Goal: Navigation & Orientation: Find specific page/section

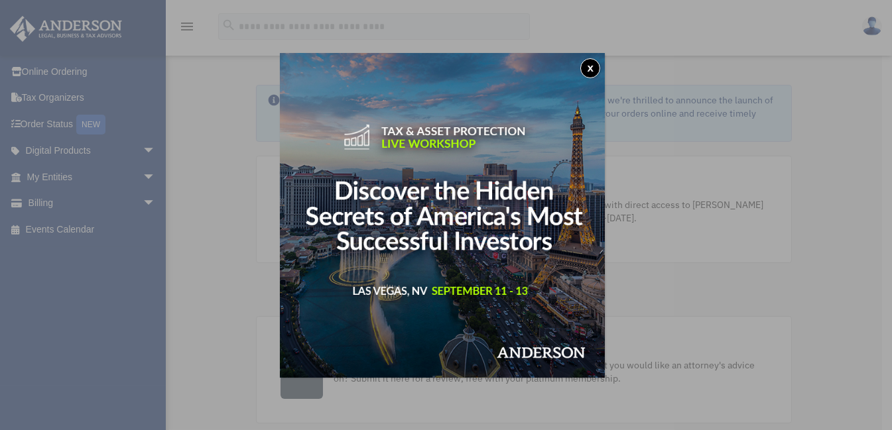
click at [599, 62] on button "x" at bounding box center [590, 68] width 20 height 20
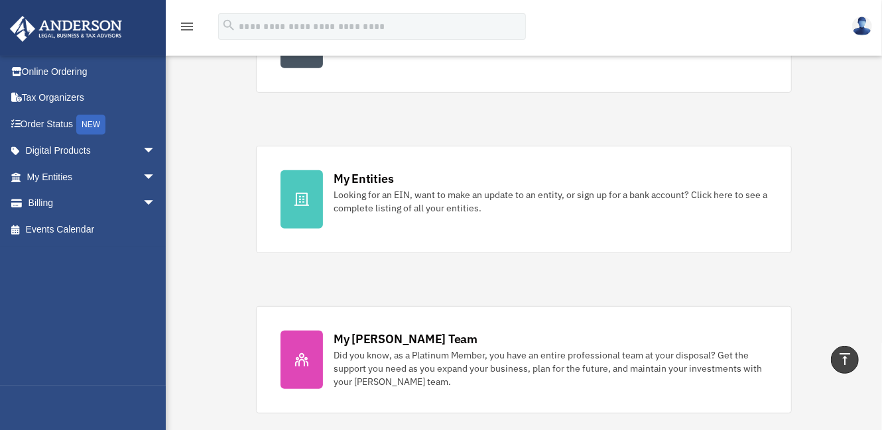
scroll to position [325, 0]
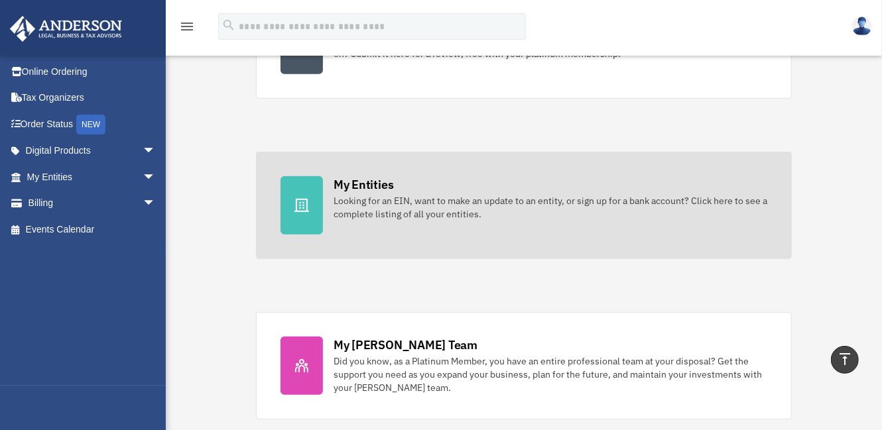
click at [484, 216] on div "Looking for an EIN, want to make an update to an entity, or sign up for a bank …" at bounding box center [551, 207] width 434 height 27
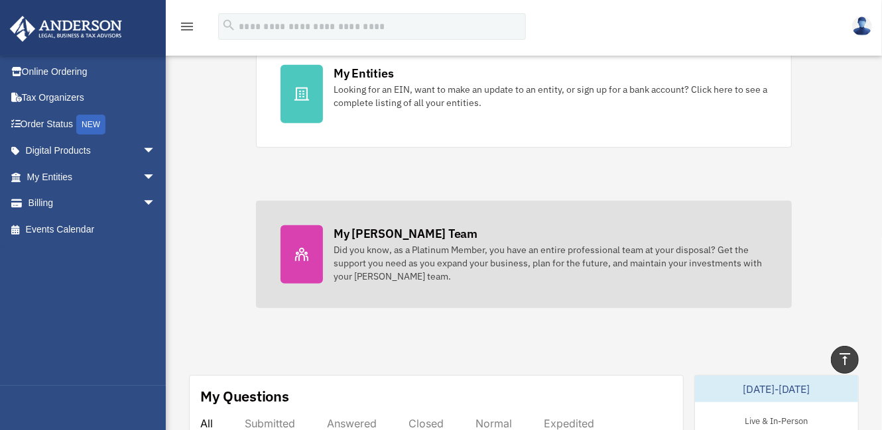
scroll to position [458, 0]
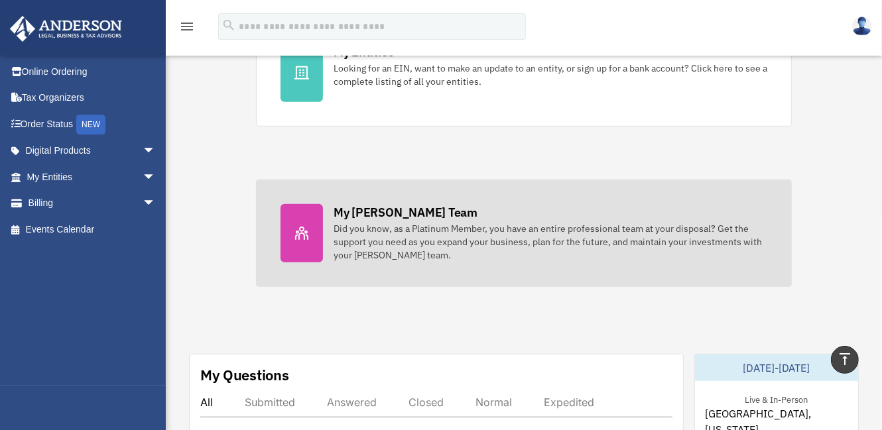
click at [419, 236] on div "Did you know, as a Platinum Member, you have an entire professional team at you…" at bounding box center [551, 242] width 434 height 40
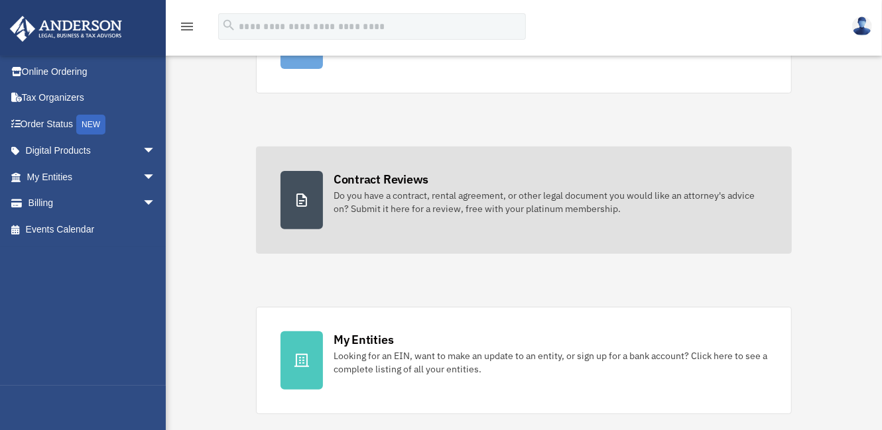
scroll to position [199, 0]
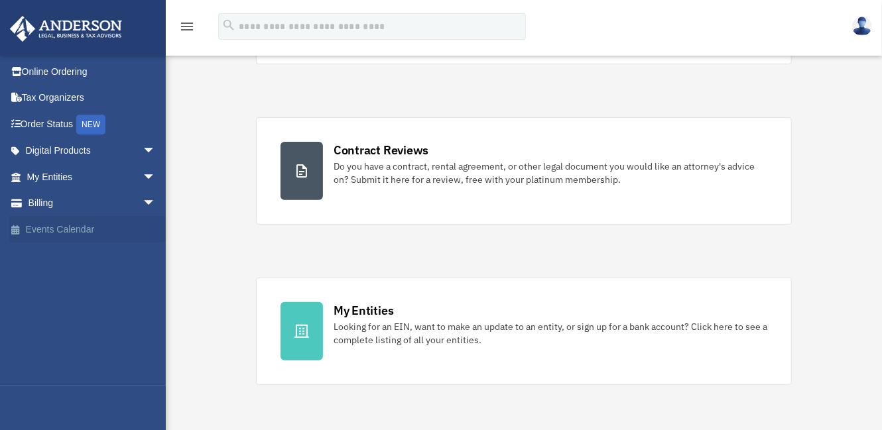
click at [93, 230] on link "Events Calendar" at bounding box center [92, 229] width 166 height 27
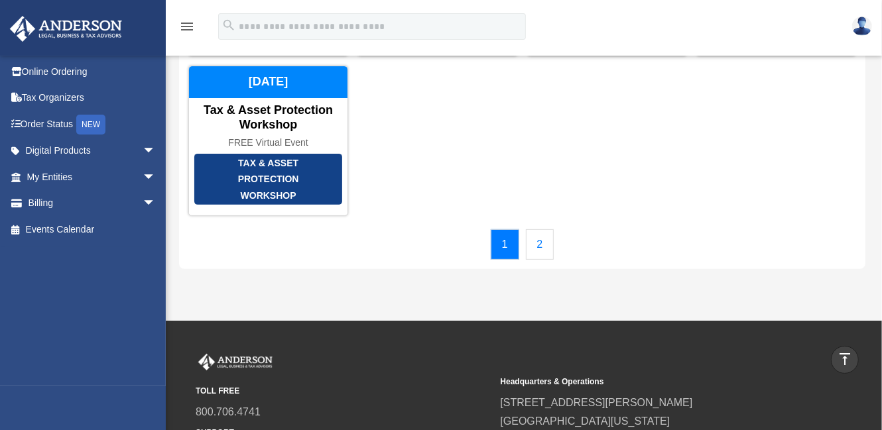
scroll to position [199, 0]
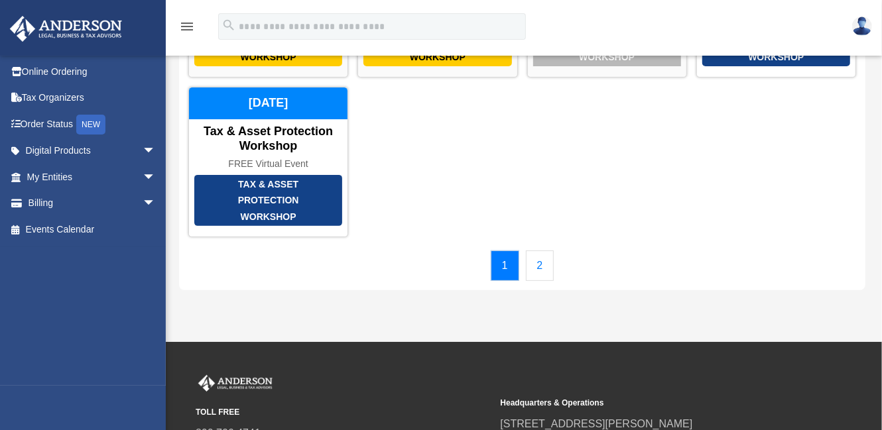
click at [542, 265] on link "2" at bounding box center [540, 266] width 29 height 31
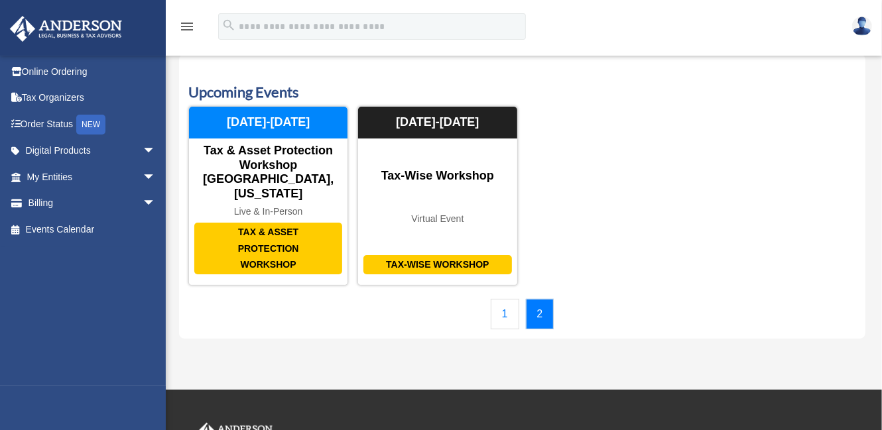
scroll to position [0, 0]
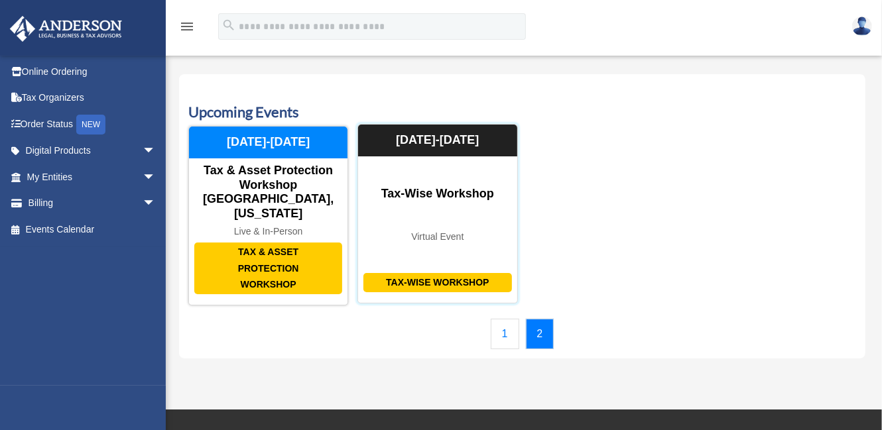
click at [480, 200] on div "Tax-Wise Workshop Tax-Wise Workshop Virtual Event August 14-15, 2025" at bounding box center [438, 213] width 160 height 179
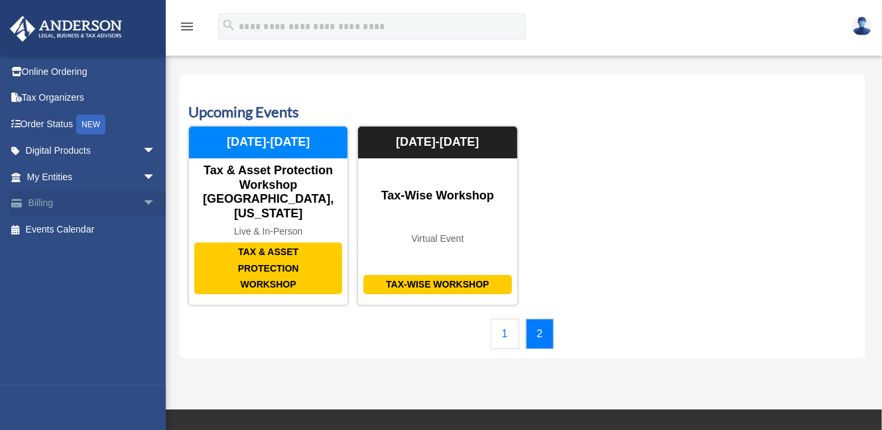
click at [143, 203] on span "arrow_drop_down" at bounding box center [156, 203] width 27 height 27
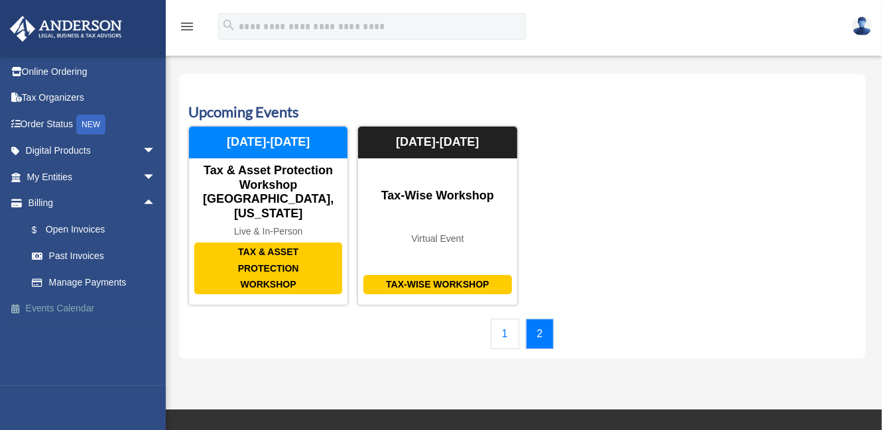
click at [76, 307] on link "Events Calendar" at bounding box center [92, 309] width 166 height 27
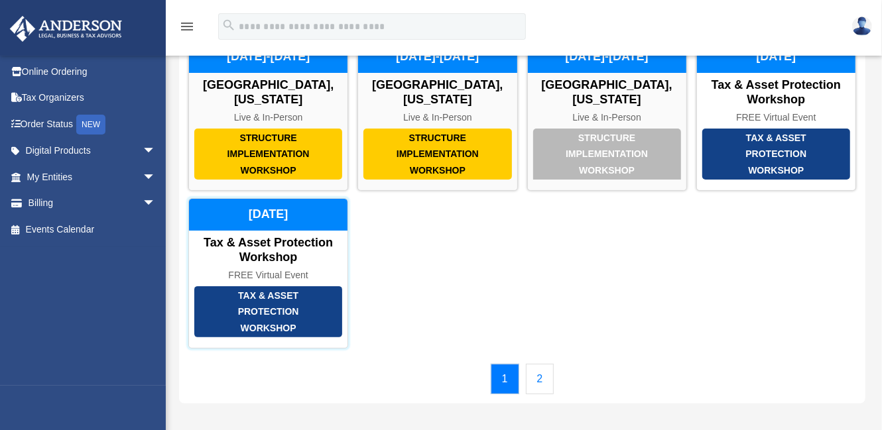
scroll to position [199, 0]
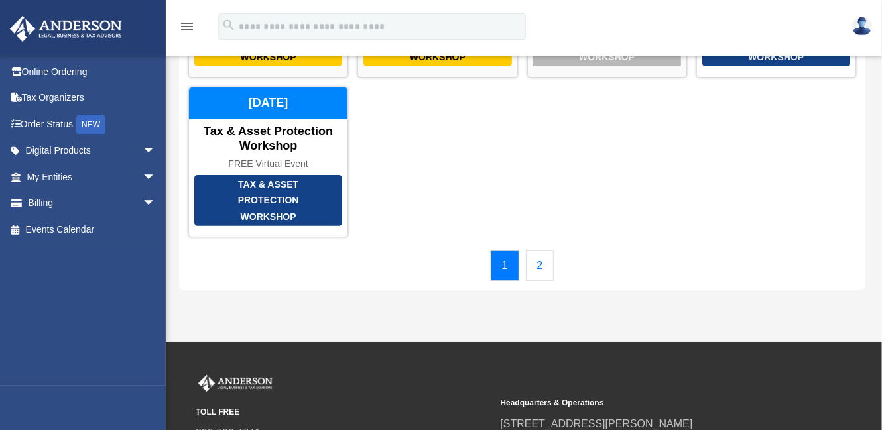
click at [542, 262] on link "2" at bounding box center [540, 266] width 29 height 31
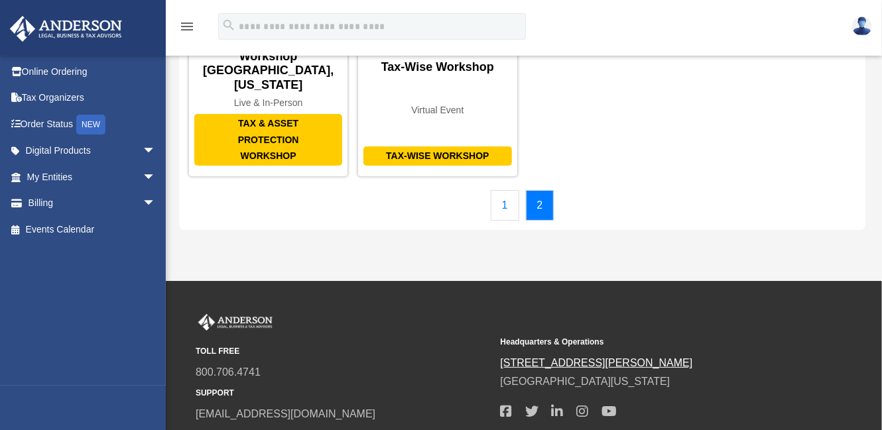
scroll to position [0, 0]
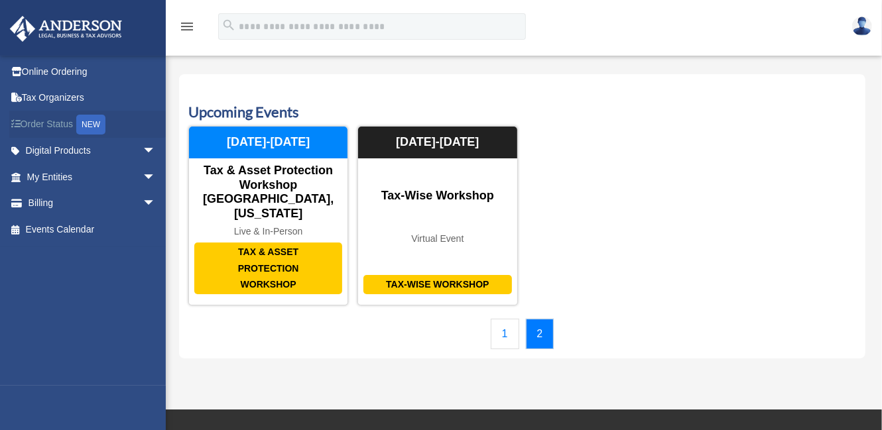
click at [56, 123] on link "Order Status NEW" at bounding box center [92, 124] width 166 height 27
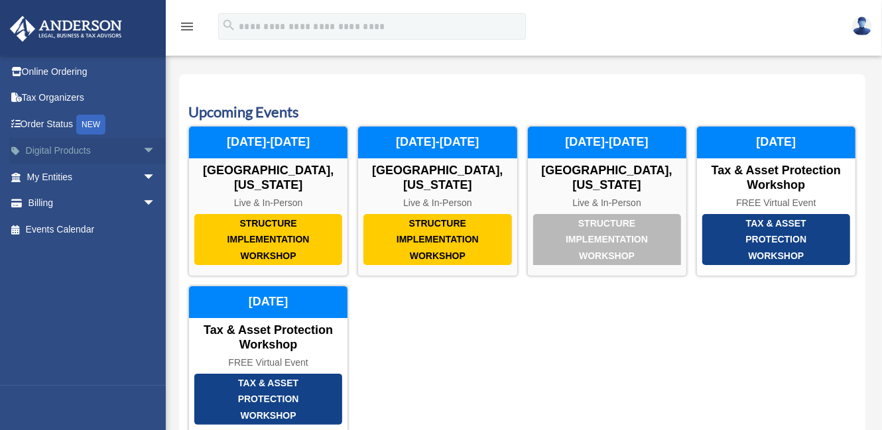
click at [143, 150] on span "arrow_drop_down" at bounding box center [156, 151] width 27 height 27
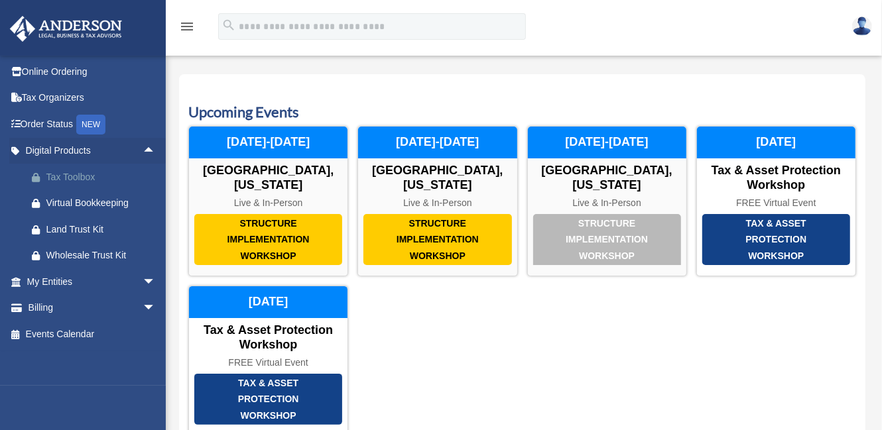
click at [92, 173] on div "Tax Toolbox" at bounding box center [102, 177] width 113 height 17
click at [143, 304] on span "arrow_drop_down" at bounding box center [156, 308] width 27 height 27
click at [869, 29] on img at bounding box center [862, 26] width 20 height 19
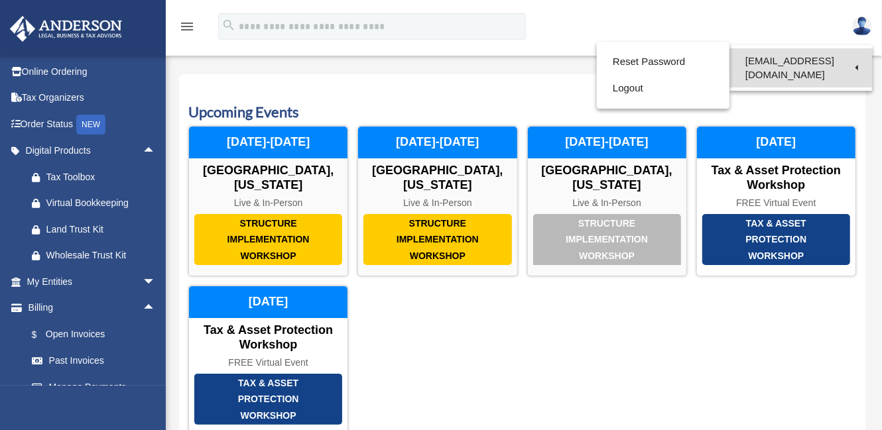
click at [785, 58] on link "[EMAIL_ADDRESS][DOMAIN_NAME]" at bounding box center [801, 67] width 143 height 39
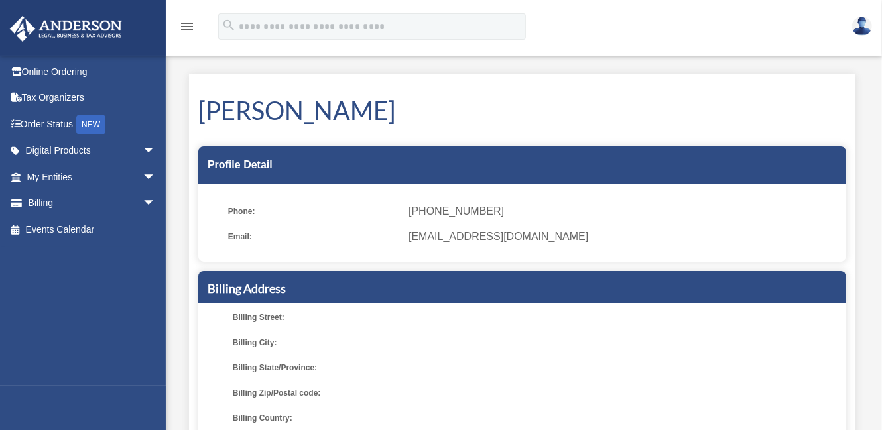
click at [866, 33] on img at bounding box center [862, 26] width 20 height 19
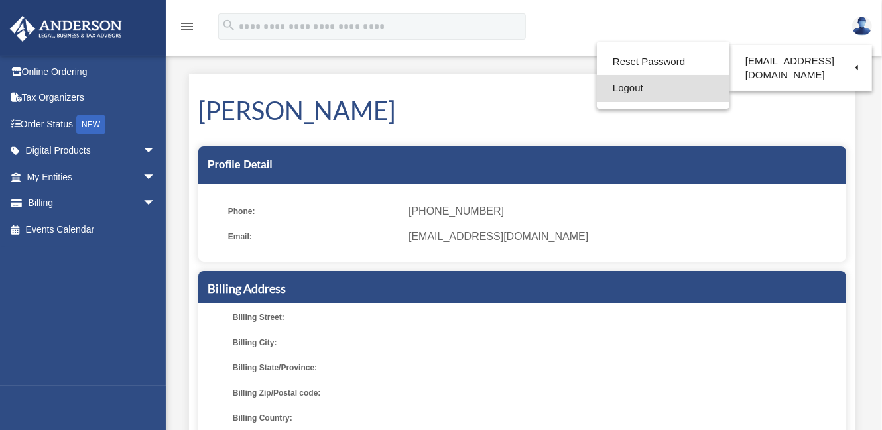
click at [641, 87] on link "Logout" at bounding box center [663, 88] width 133 height 27
